Goal: Check status: Check status

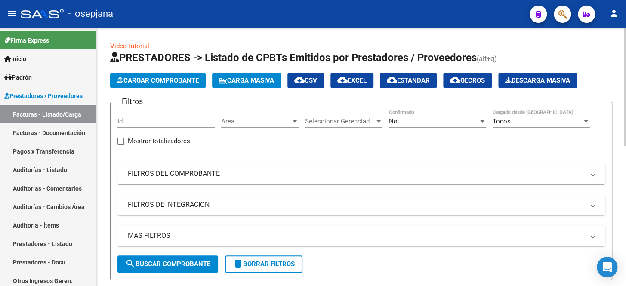
click at [409, 121] on div "No" at bounding box center [434, 122] width 90 height 8
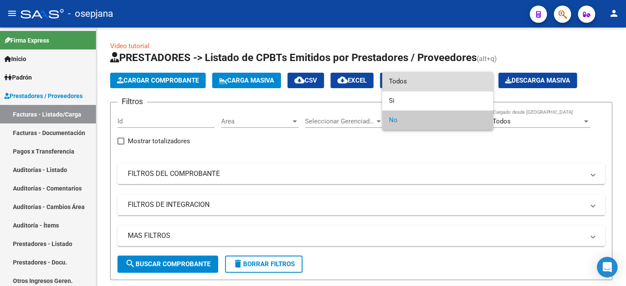
click at [419, 83] on span "Todos" at bounding box center [437, 81] width 97 height 19
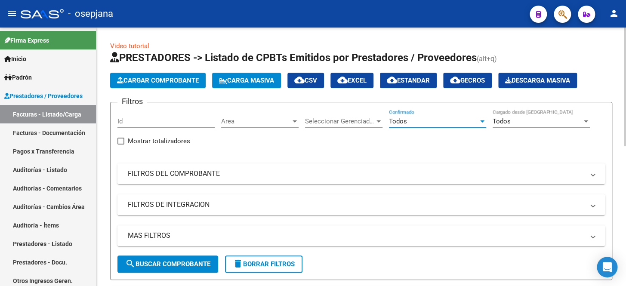
click at [306, 176] on mat-panel-title "FILTROS DEL COMPROBANTE" at bounding box center [356, 173] width 457 height 9
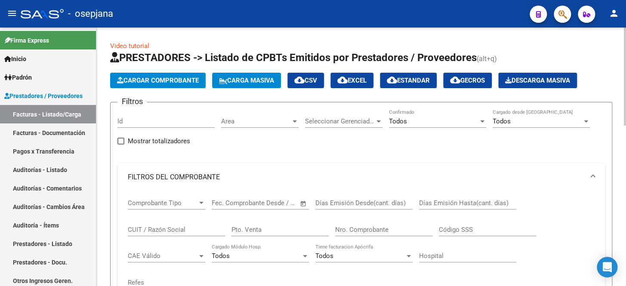
click at [258, 230] on input "Pto. Venta" at bounding box center [280, 230] width 97 height 8
drag, startPoint x: 241, startPoint y: 228, endPoint x: 251, endPoint y: 228, distance: 9.9
click at [251, 228] on input "1498" at bounding box center [280, 230] width 97 height 8
type input "149"
click at [373, 232] on input "Nro. Comprobante" at bounding box center [383, 230] width 97 height 8
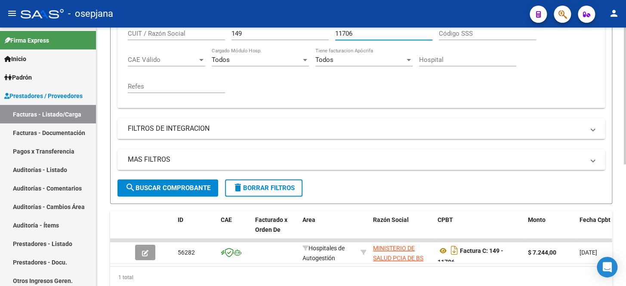
scroll to position [230, 0]
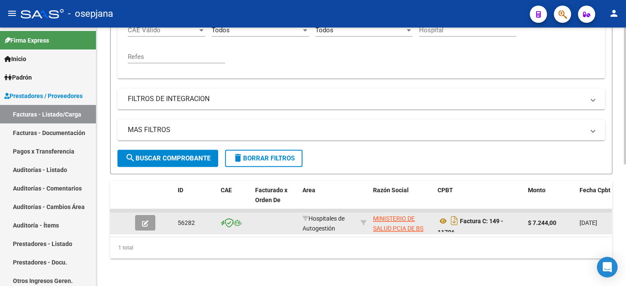
type input "11706"
click at [138, 219] on button "button" at bounding box center [145, 222] width 20 height 15
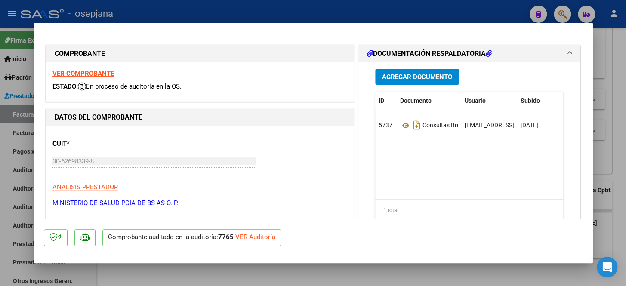
click at [250, 241] on div "VER Auditoría" at bounding box center [255, 237] width 40 height 10
type input "$ 0,00"
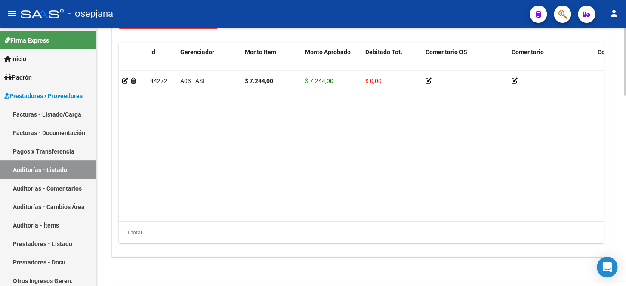
scroll to position [723, 0]
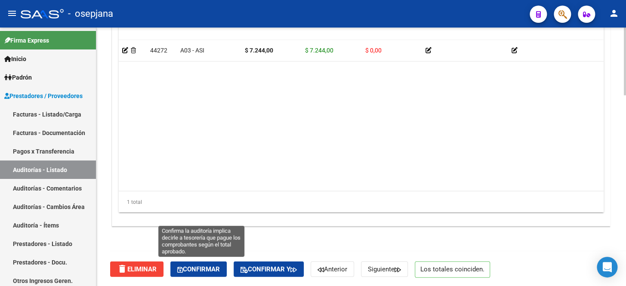
click at [220, 266] on span "Confirmar" at bounding box center [198, 270] width 43 height 8
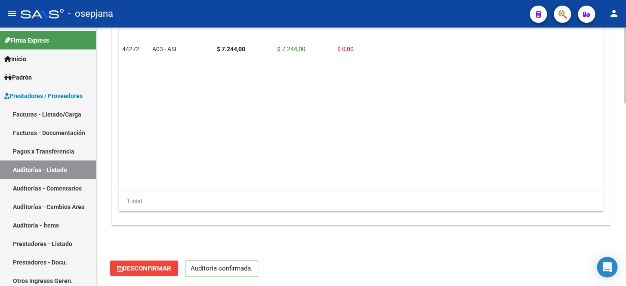
scroll to position [624, 0]
type input "202510"
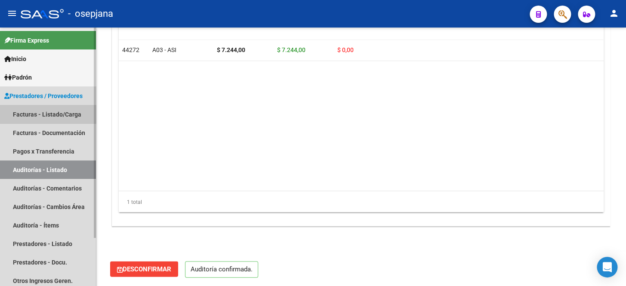
click at [81, 110] on link "Facturas - Listado/Carga" at bounding box center [48, 114] width 96 height 19
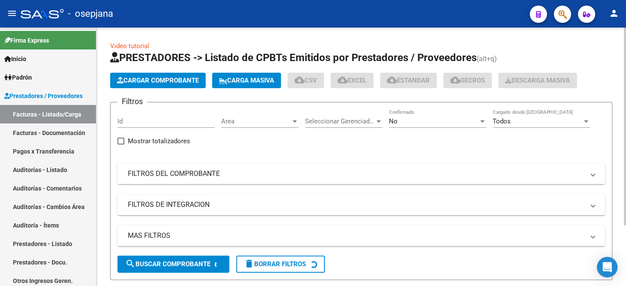
click at [333, 173] on mat-panel-title "FILTROS DEL COMPROBANTE" at bounding box center [356, 173] width 457 height 9
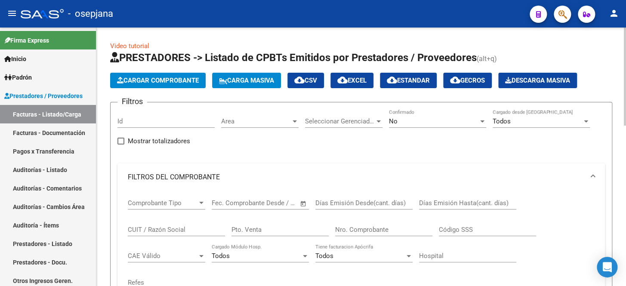
click at [407, 118] on div "No" at bounding box center [434, 122] width 90 height 8
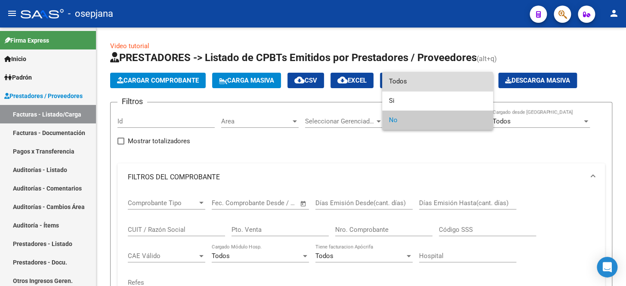
click at [410, 83] on span "Todos" at bounding box center [437, 81] width 97 height 19
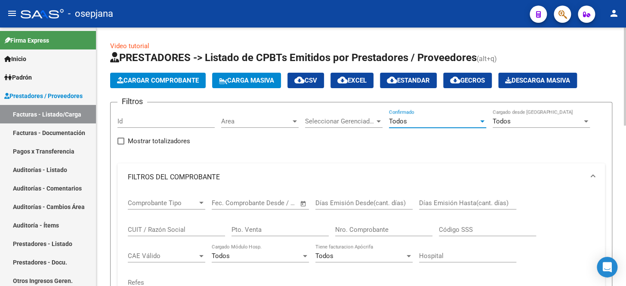
click at [272, 229] on input "Pto. Venta" at bounding box center [280, 230] width 97 height 8
type input "149"
click at [365, 232] on div "Nro. Comprobante" at bounding box center [383, 227] width 97 height 19
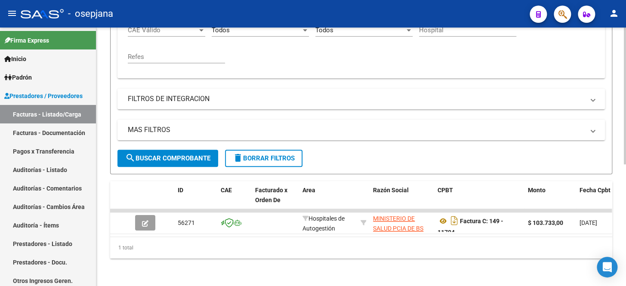
scroll to position [230, 0]
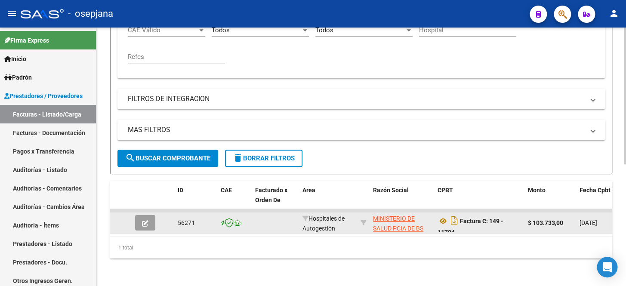
type input "11704"
click at [152, 219] on button "button" at bounding box center [145, 222] width 20 height 15
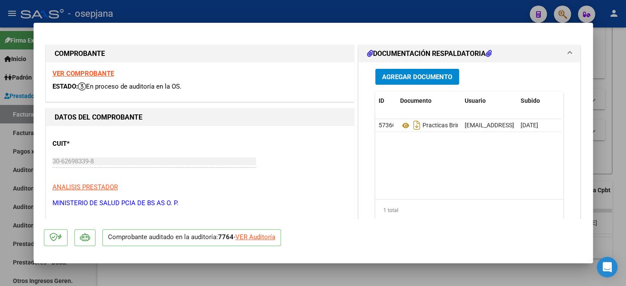
click at [257, 239] on div "VER Auditoría" at bounding box center [255, 237] width 40 height 10
type input "$ 0,00"
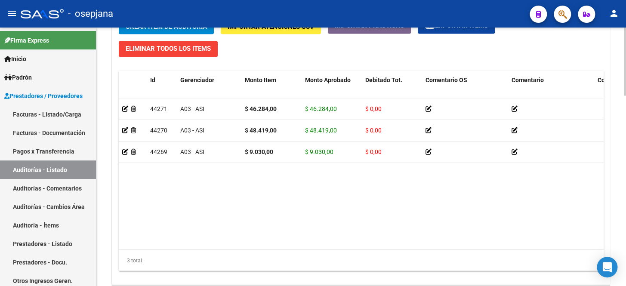
scroll to position [723, 0]
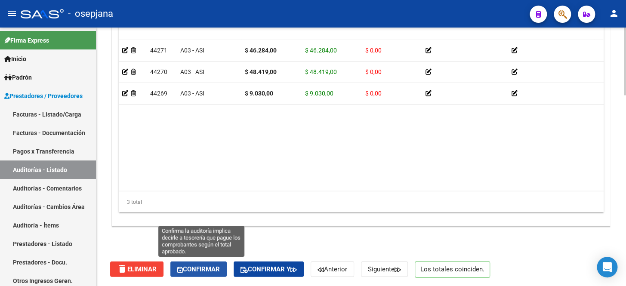
click at [212, 269] on span "Confirmar" at bounding box center [198, 270] width 43 height 8
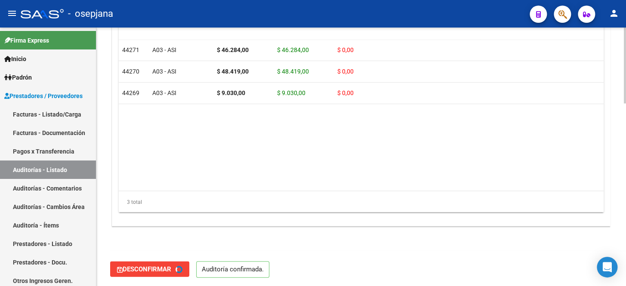
type input "202510"
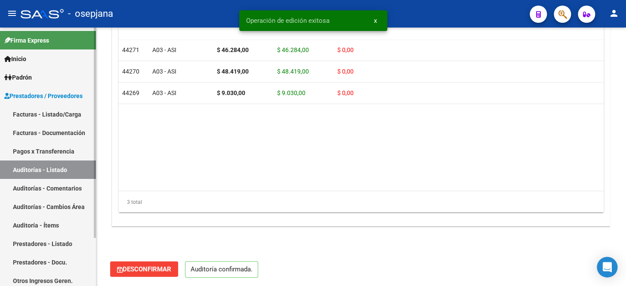
click at [51, 116] on link "Facturas - Listado/Carga" at bounding box center [48, 114] width 96 height 19
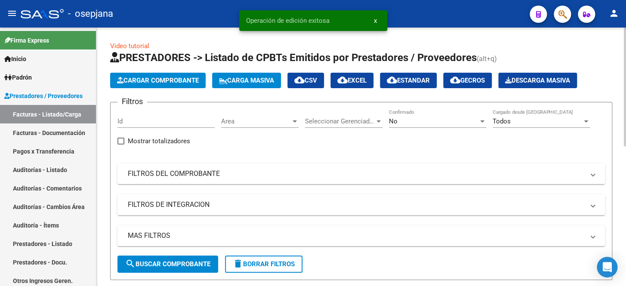
click at [303, 181] on mat-expansion-panel-header "FILTROS DEL COMPROBANTE" at bounding box center [362, 174] width 488 height 21
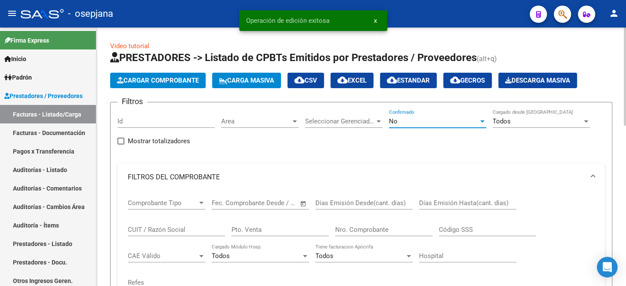
click at [401, 124] on div "No" at bounding box center [434, 122] width 90 height 8
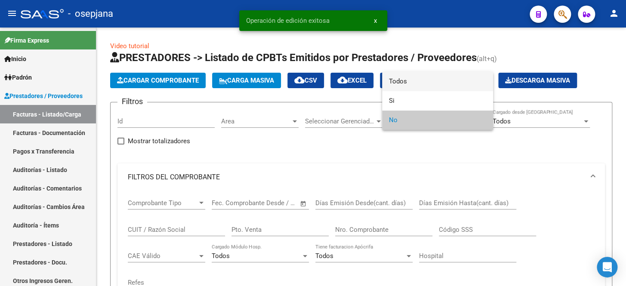
click at [405, 85] on span "Todos" at bounding box center [437, 81] width 97 height 19
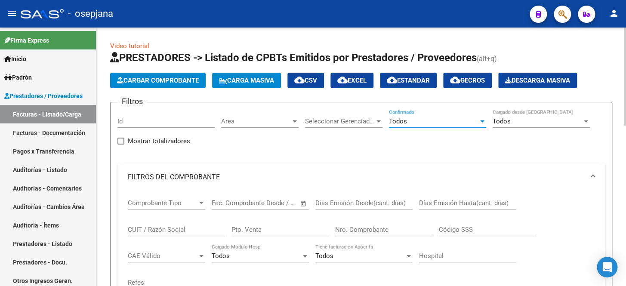
drag, startPoint x: 245, startPoint y: 229, endPoint x: 250, endPoint y: 228, distance: 4.5
click at [245, 229] on input "Pto. Venta" at bounding box center [280, 230] width 97 height 8
type input "1"
click at [357, 226] on input "Nro. Comprobante" at bounding box center [383, 230] width 97 height 8
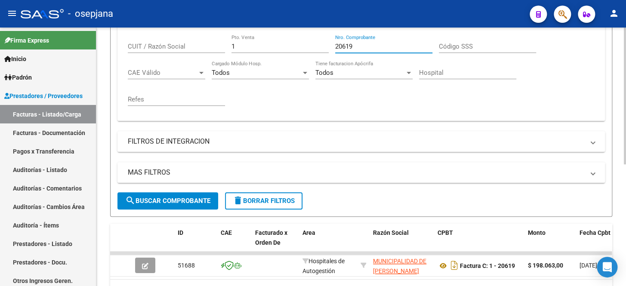
scroll to position [230, 0]
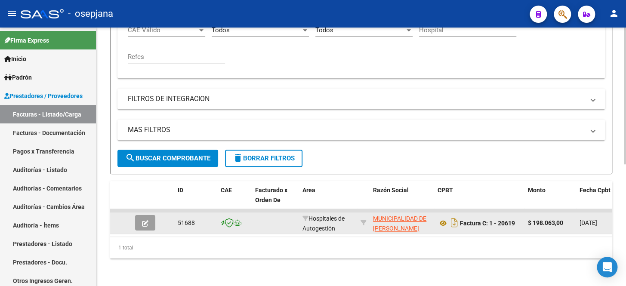
type input "20619"
click at [141, 224] on button "button" at bounding box center [145, 222] width 20 height 15
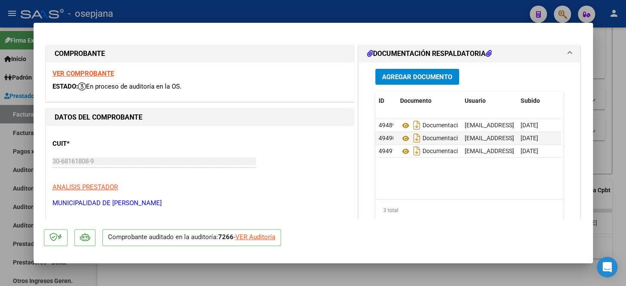
click at [267, 238] on div "VER Auditoría" at bounding box center [255, 237] width 40 height 10
type input "$ 0,00"
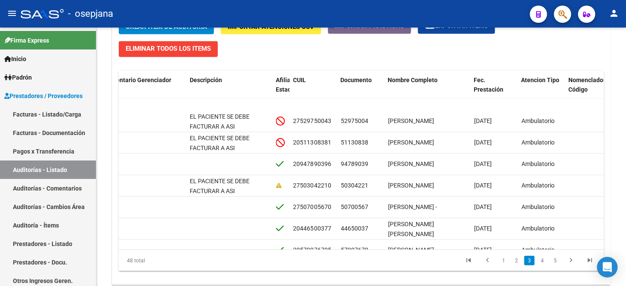
scroll to position [313, 494]
